Goal: Transaction & Acquisition: Purchase product/service

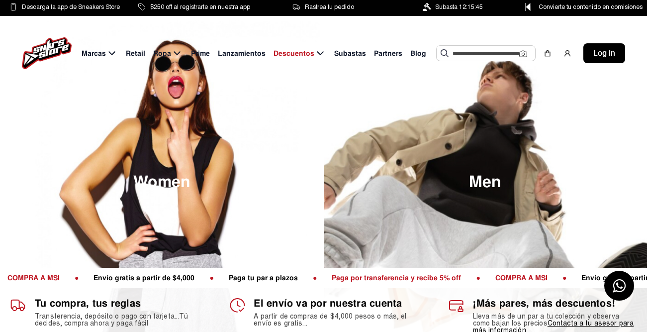
click at [478, 55] on input "text" at bounding box center [485, 53] width 67 height 15
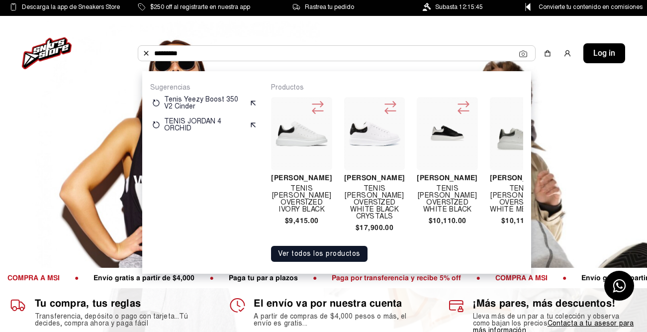
type input "*********"
click at [306, 131] on img at bounding box center [301, 134] width 53 height 26
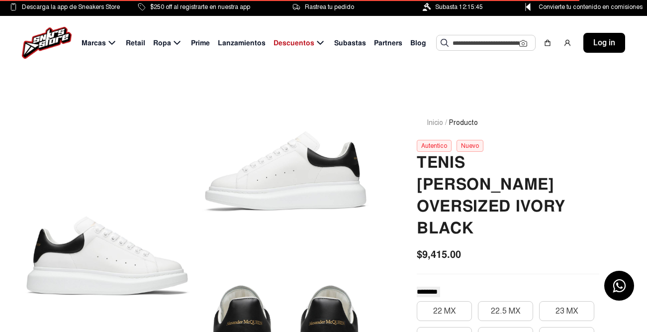
drag, startPoint x: 471, startPoint y: 161, endPoint x: 477, endPoint y: 229, distance: 67.8
click at [477, 229] on h2 "Tenis [PERSON_NAME] Oversized Ivory Black" at bounding box center [508, 196] width 182 height 88
copy h2 "Alexander Mcqueen Oversized Ivory Black"
